Goal: Transaction & Acquisition: Obtain resource

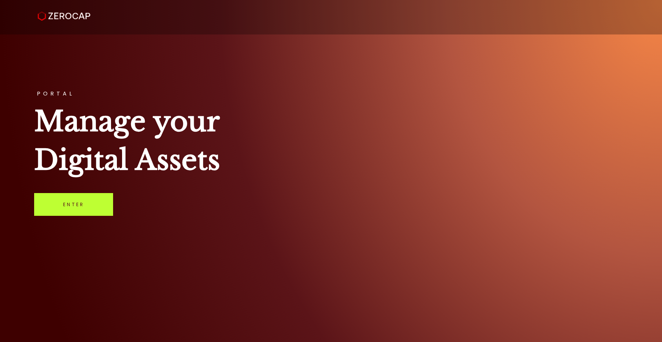
click at [83, 205] on link "Enter" at bounding box center [73, 204] width 79 height 23
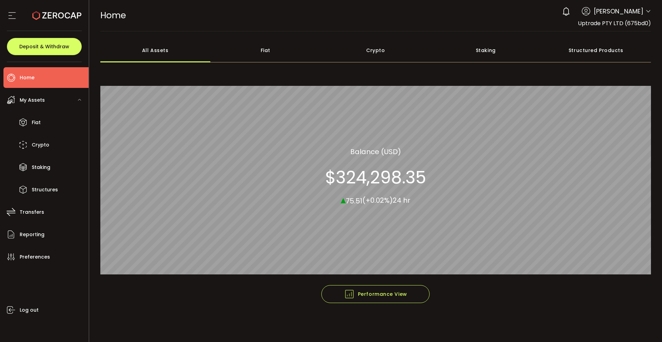
click at [648, 13] on icon at bounding box center [648, 12] width 6 height 6
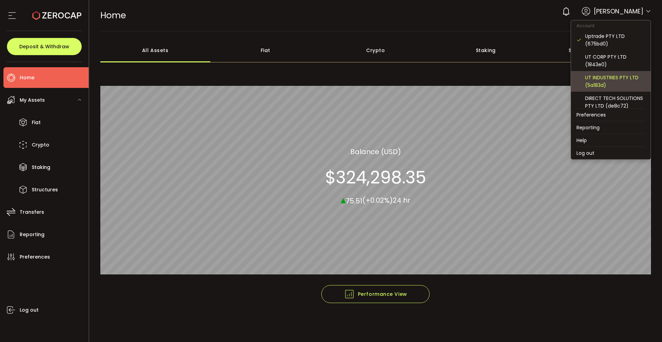
scroll to position [4, 0]
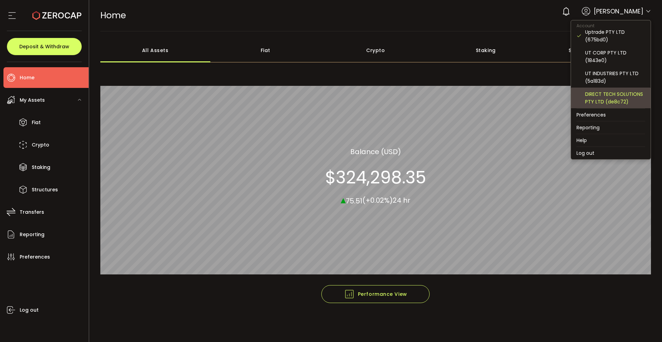
click at [599, 96] on div "DIRECT TECH SOLUTIONS PTY LTD (de8c72)" at bounding box center [615, 97] width 60 height 15
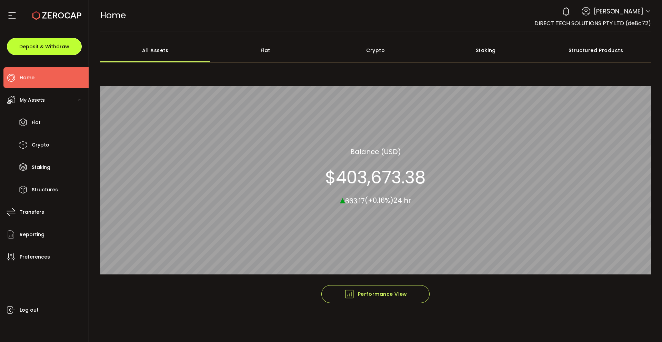
click at [56, 42] on button "Deposit & Withdraw" at bounding box center [44, 46] width 75 height 17
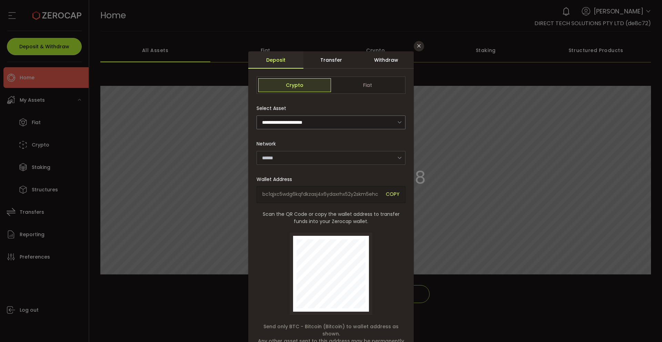
type input "*******"
click at [360, 78] on span "Fiat" at bounding box center [367, 85] width 73 height 14
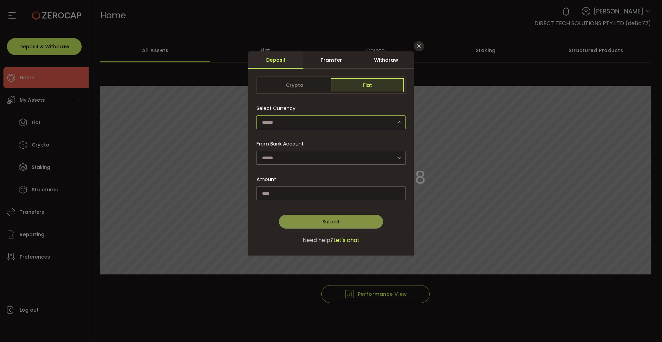
click at [305, 124] on input "dialog" at bounding box center [331, 123] width 149 height 14
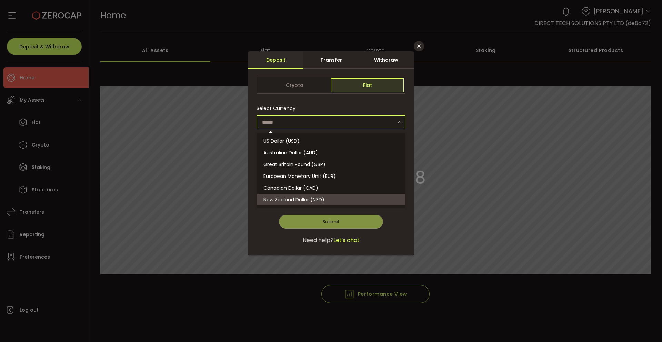
click at [303, 198] on span "New Zealand Dollar (NZD)" at bounding box center [293, 199] width 61 height 7
type input "**********"
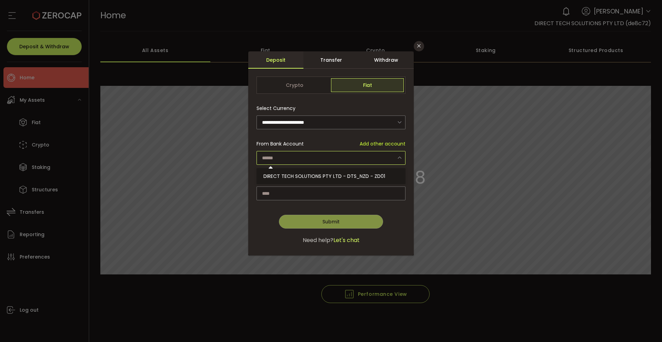
click at [301, 156] on input "dialog" at bounding box center [331, 158] width 149 height 14
click at [302, 177] on span "DIRECT TECH SOLUTIONS PTY LTD - DTS_NZD - ZD01" at bounding box center [324, 176] width 122 height 7
type input "**********"
click at [295, 193] on input "dialog" at bounding box center [331, 194] width 149 height 14
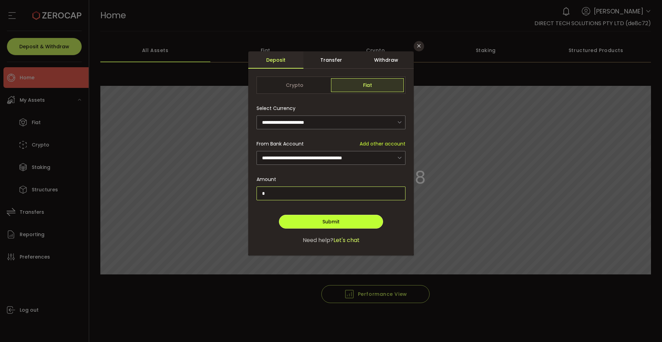
type input "*"
click at [314, 219] on button "Submit" at bounding box center [331, 222] width 104 height 14
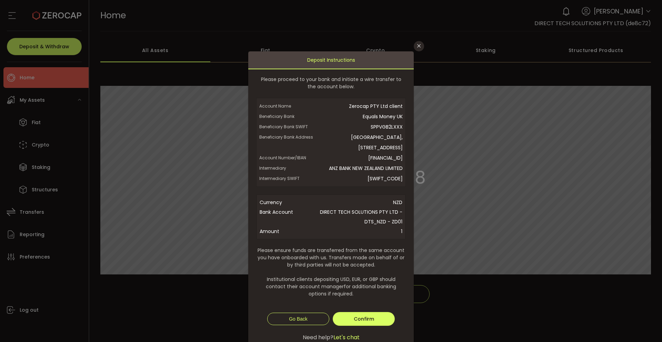
drag, startPoint x: 337, startPoint y: 158, endPoint x: 402, endPoint y: 159, distance: 64.8
click at [402, 159] on div "Account Name Zerocap PTY Ltd client Beneficiary Bank Equals Money UK Beneficiar…" at bounding box center [331, 142] width 150 height 89
copy span "GB58SPPV23188468697491"
click at [418, 46] on icon "Close" at bounding box center [419, 46] width 6 height 6
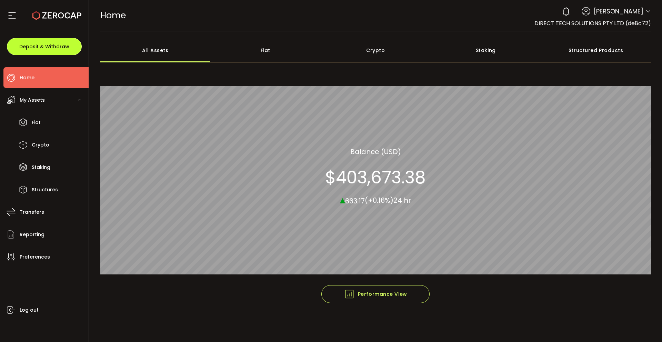
click at [43, 49] on span "Deposit & Withdraw" at bounding box center [44, 46] width 50 height 5
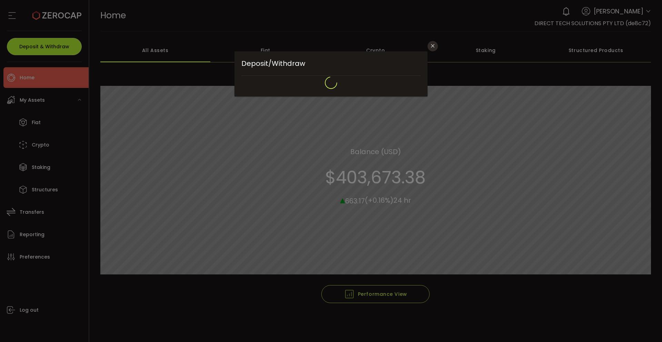
type input "**********"
type input "*******"
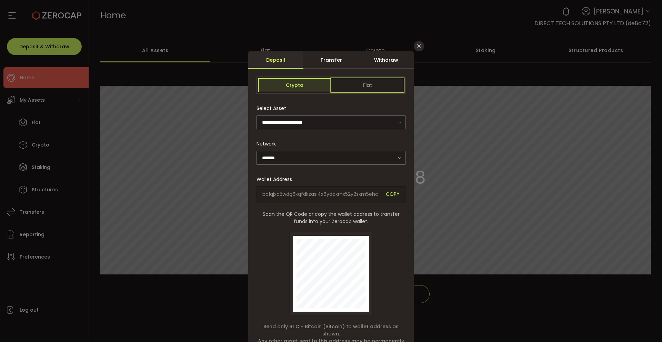
click at [366, 88] on span "Fiat" at bounding box center [367, 85] width 73 height 14
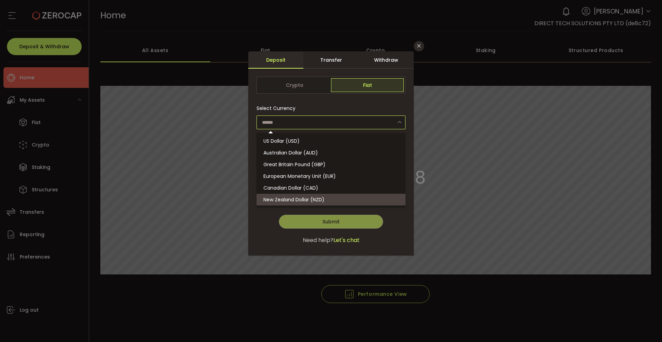
click at [347, 121] on input "dialog" at bounding box center [331, 123] width 149 height 14
click at [317, 197] on span "New Zealand Dollar (NZD)" at bounding box center [293, 199] width 61 height 7
type input "**********"
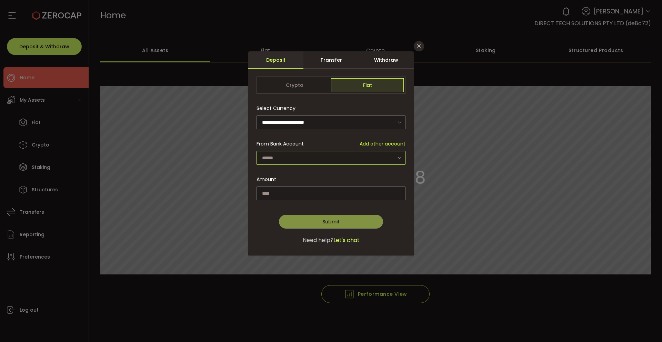
click at [310, 160] on input "dialog" at bounding box center [331, 158] width 149 height 14
click at [311, 173] on span "DIRECT TECH SOLUTIONS PTY LTD - DTS_NZD - ZD01" at bounding box center [324, 176] width 122 height 7
type input "**********"
click at [309, 194] on input "dialog" at bounding box center [331, 194] width 149 height 14
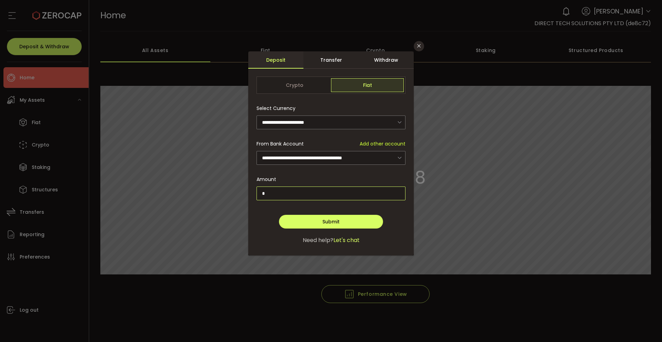
type input "*"
click at [332, 219] on span "Submit" at bounding box center [330, 221] width 17 height 7
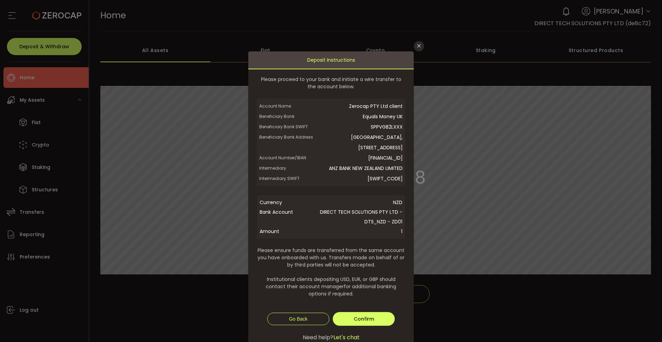
drag, startPoint x: 315, startPoint y: 137, endPoint x: 402, endPoint y: 144, distance: 87.2
click at [402, 144] on div "Account Name Zerocap PTY Ltd client Beneficiary Bank Equals Money UK Beneficiar…" at bounding box center [331, 142] width 150 height 89
copy span "Vintners Place, 68 Upper Thames St, London, EC4V 3BJ, United Kingdom"
drag, startPoint x: 361, startPoint y: 118, endPoint x: 401, endPoint y: 118, distance: 39.7
click at [401, 118] on span "Equals Money UK" at bounding box center [358, 116] width 88 height 10
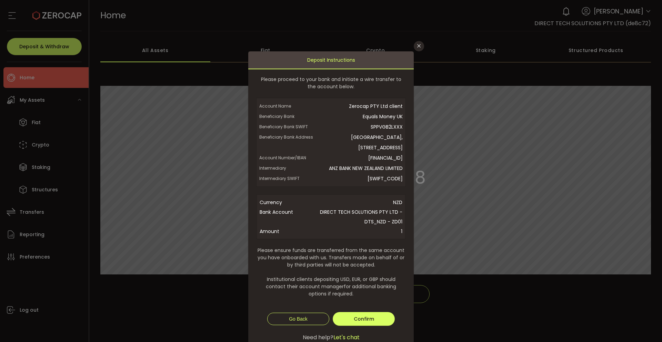
click at [383, 123] on span "SPPVGB2LXXX" at bounding box center [358, 127] width 88 height 10
click at [418, 46] on icon "Close" at bounding box center [419, 46] width 6 height 6
